Goal: Check status

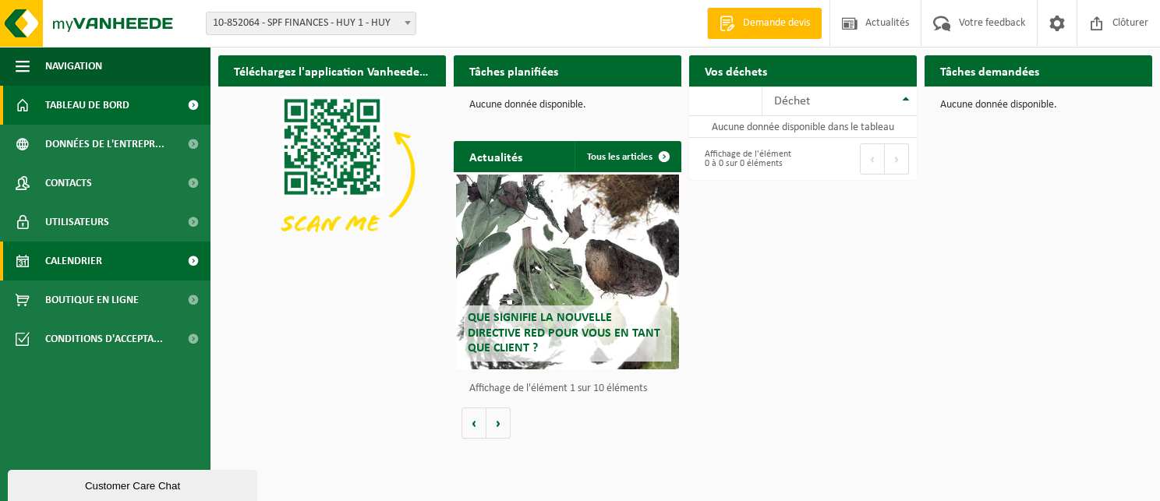
click at [101, 266] on span "Calendrier" at bounding box center [73, 261] width 57 height 39
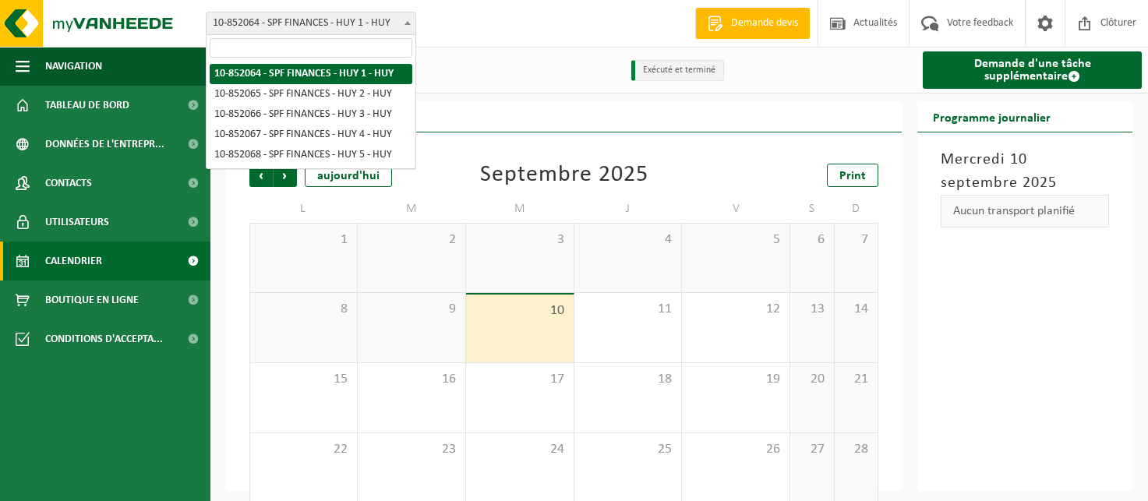
click at [322, 28] on span "10-852064 - SPF FINANCES - HUY 1 - HUY" at bounding box center [311, 23] width 209 height 22
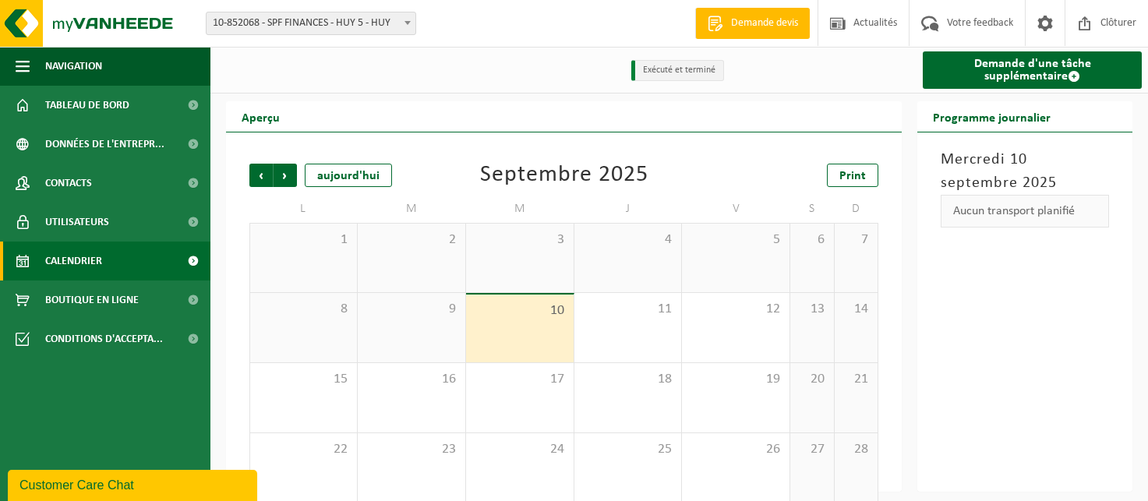
select select "96942"
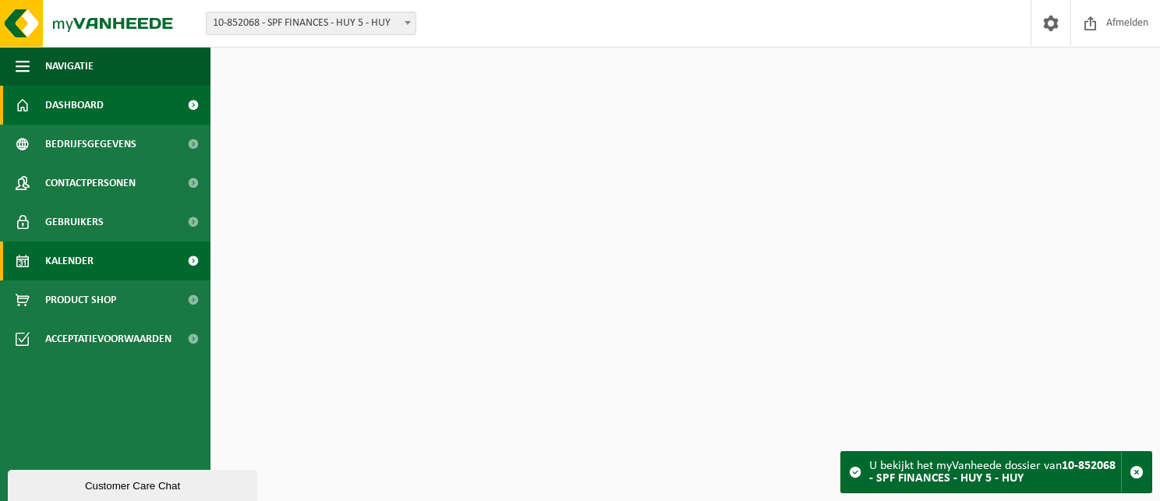
click at [91, 267] on span "Kalender" at bounding box center [69, 261] width 48 height 39
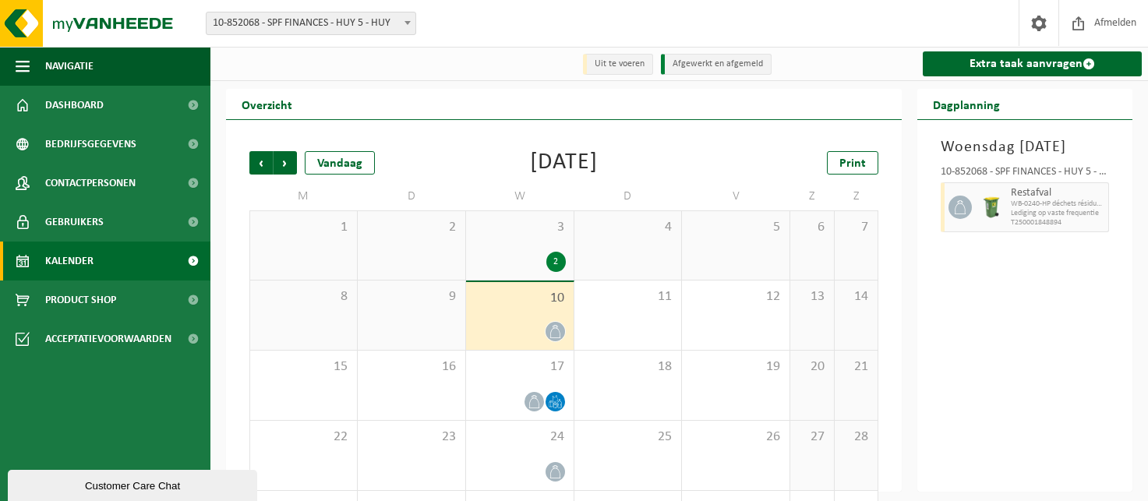
click at [324, 24] on span "10-852068 - SPF FINANCES - HUY 5 - HUY" at bounding box center [311, 23] width 209 height 22
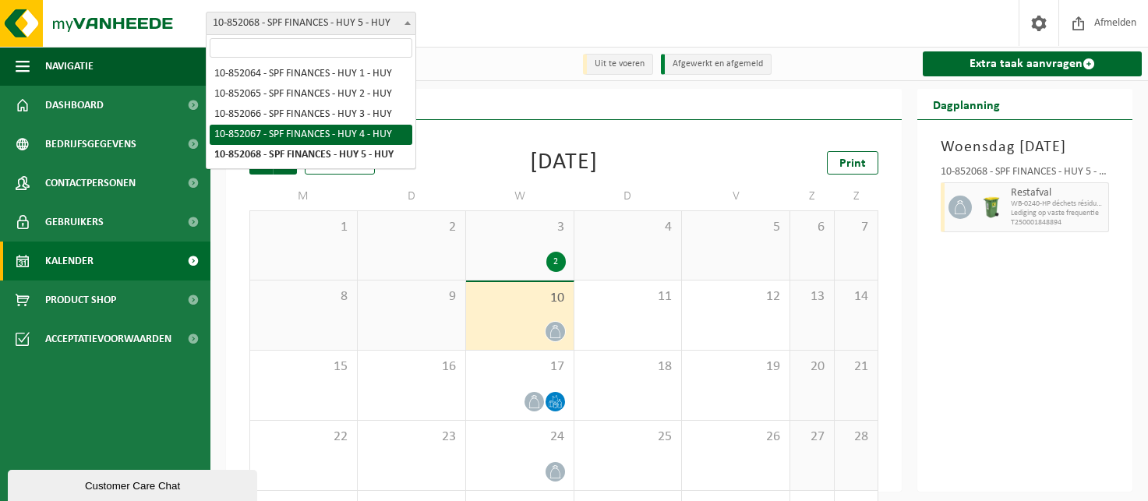
select select "96941"
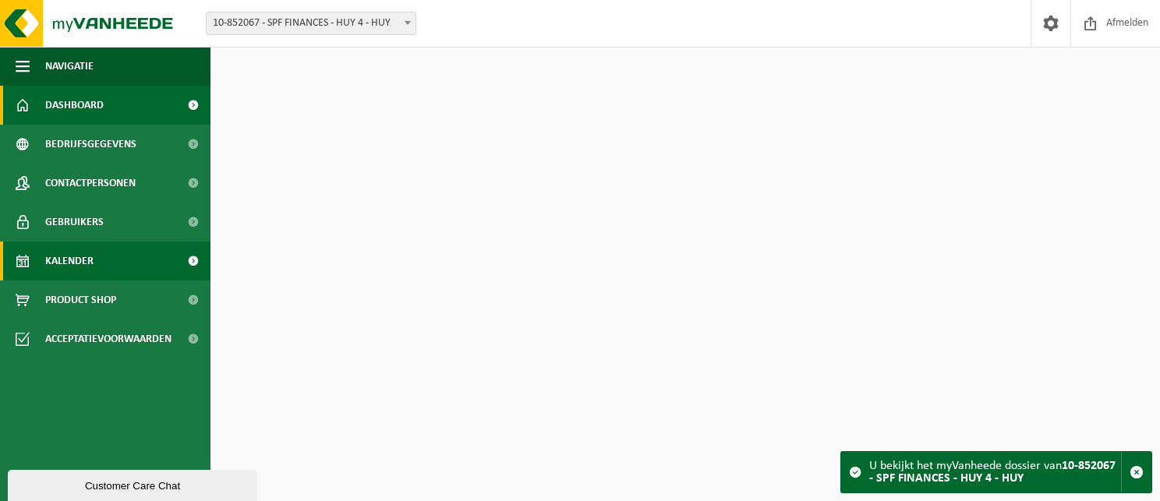
click at [101, 276] on link "Kalender" at bounding box center [105, 261] width 210 height 39
